Goal: Information Seeking & Learning: Learn about a topic

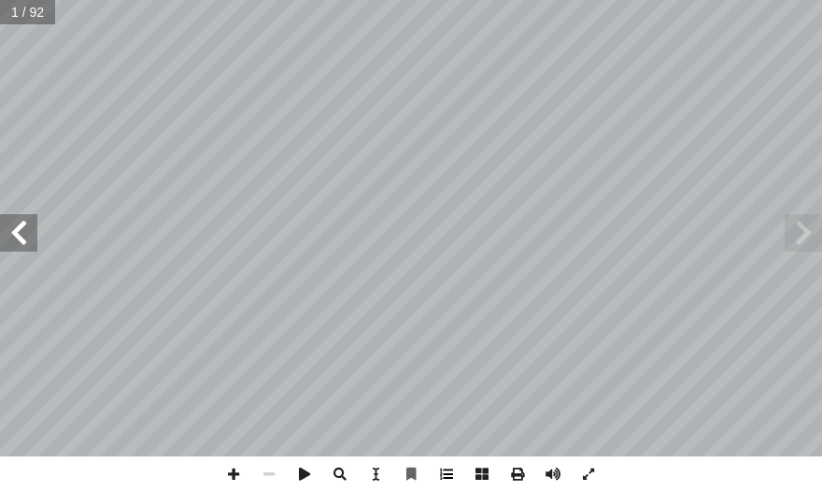
click at [421, 464] on span at bounding box center [447, 474] width 36 height 36
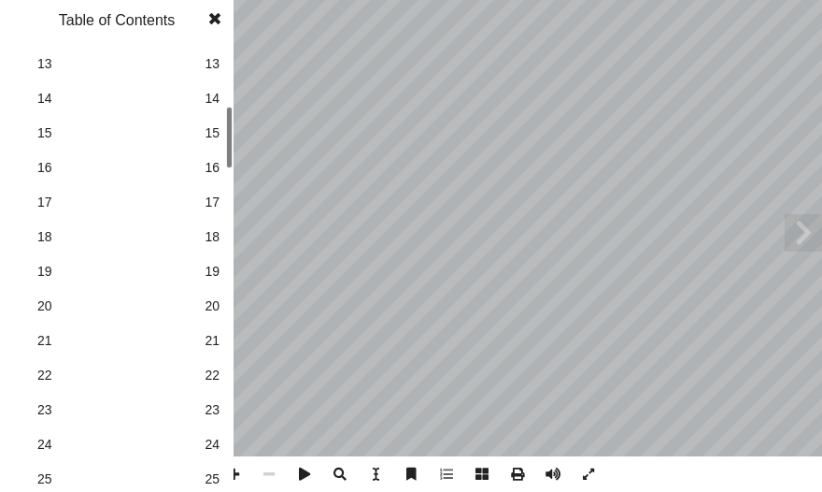
click at [200, 435] on link "24 24" at bounding box center [114, 444] width 210 height 35
click at [216, 9] on span at bounding box center [215, 18] width 34 height 37
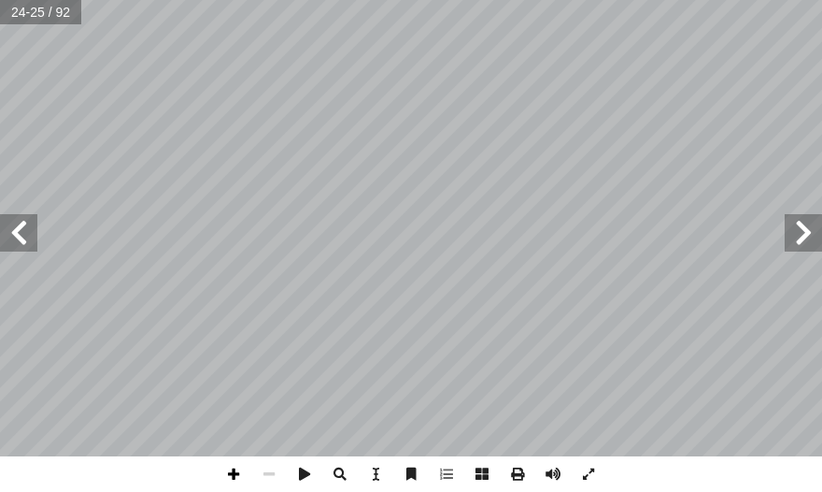
click at [231, 475] on span at bounding box center [234, 474] width 36 height 36
click at [421, 470] on span at bounding box center [447, 474] width 36 height 36
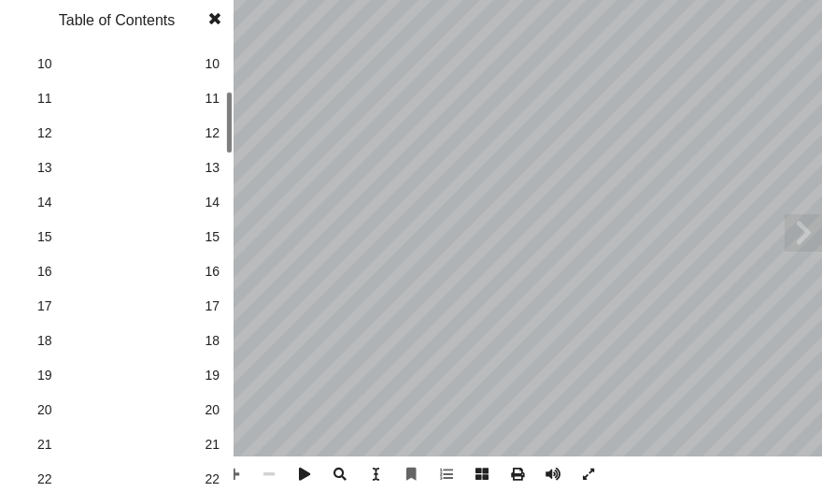
click at [215, 474] on span "22" at bounding box center [212, 479] width 15 height 20
click at [208, 407] on span "26" at bounding box center [212, 410] width 15 height 20
click at [212, 23] on span at bounding box center [215, 18] width 34 height 37
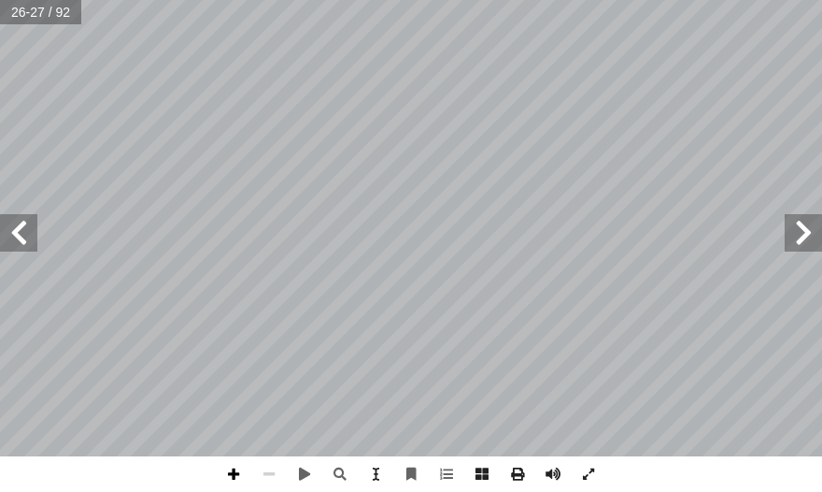
click at [220, 480] on span at bounding box center [234, 474] width 36 height 36
